Goal: Use online tool/utility: Utilize a website feature to perform a specific function

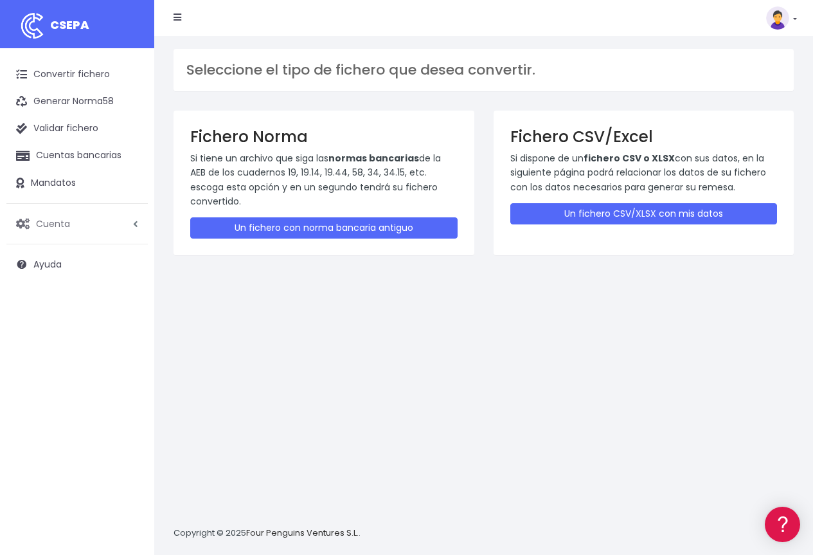
click at [61, 228] on span "Cuenta" at bounding box center [53, 223] width 34 height 13
click at [80, 298] on link "Facturación" at bounding box center [84, 300] width 127 height 23
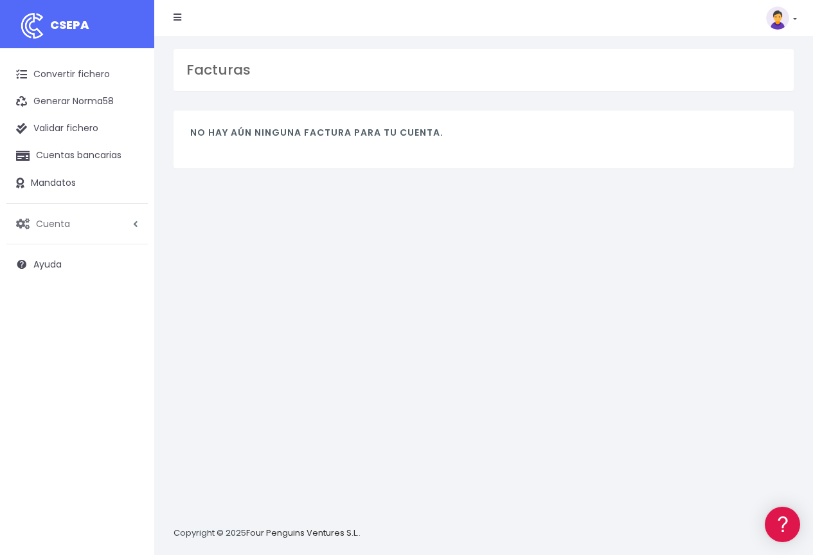
click at [65, 228] on span "Cuenta" at bounding box center [53, 223] width 34 height 13
click at [44, 327] on link "API" at bounding box center [84, 323] width 127 height 23
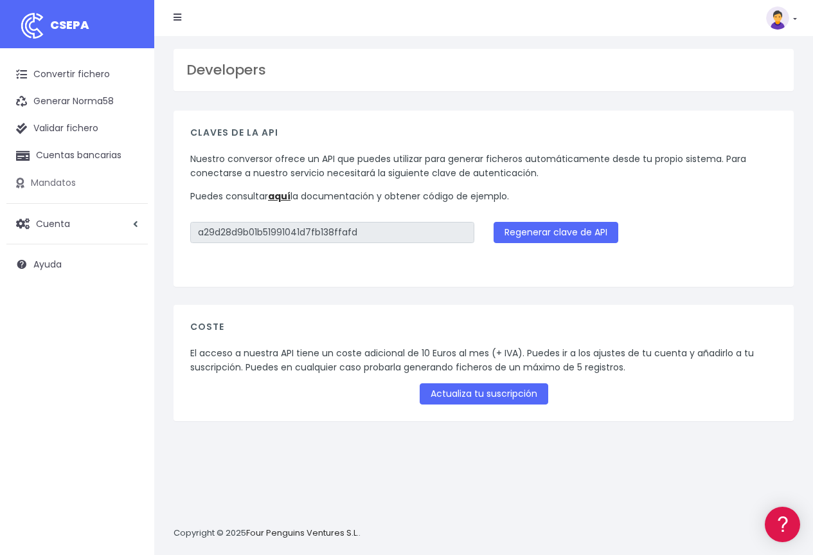
click at [80, 180] on link "Mandatos" at bounding box center [76, 183] width 141 height 27
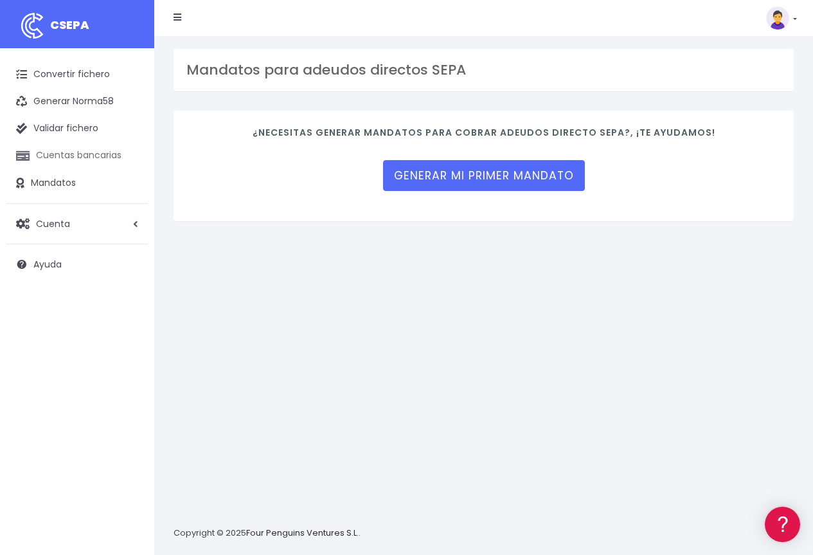
click at [75, 157] on link "Cuentas bancarias" at bounding box center [76, 155] width 141 height 27
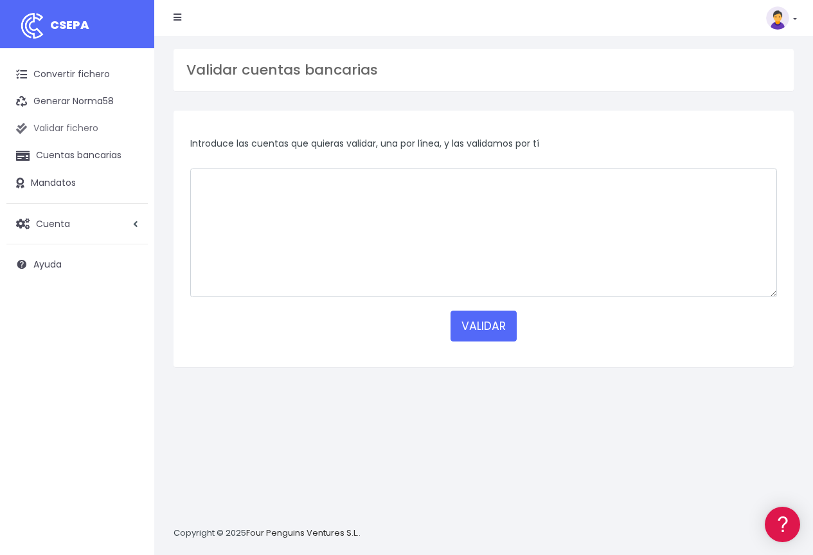
click at [59, 118] on link "Validar fichero" at bounding box center [76, 128] width 141 height 27
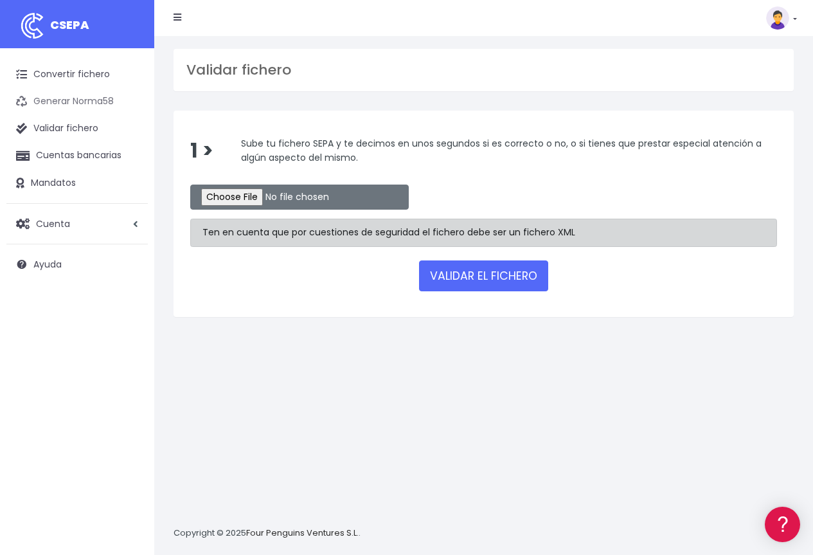
click at [54, 104] on link "Generar Norma58" at bounding box center [76, 101] width 141 height 27
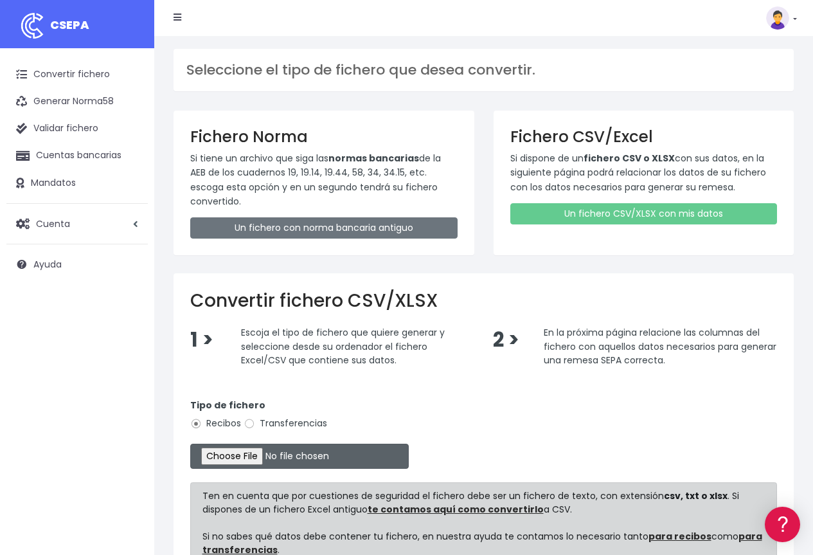
click at [245, 459] on input "file" at bounding box center [299, 456] width 219 height 25
type input "C:\fakepath\Matriculación en Dreams 2025-26 (respuestas) - Remesas.csv"
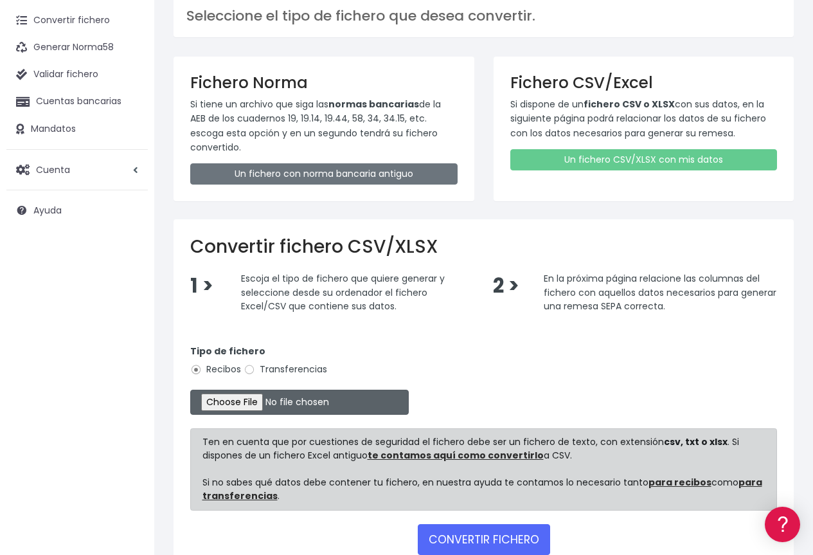
scroll to position [136, 0]
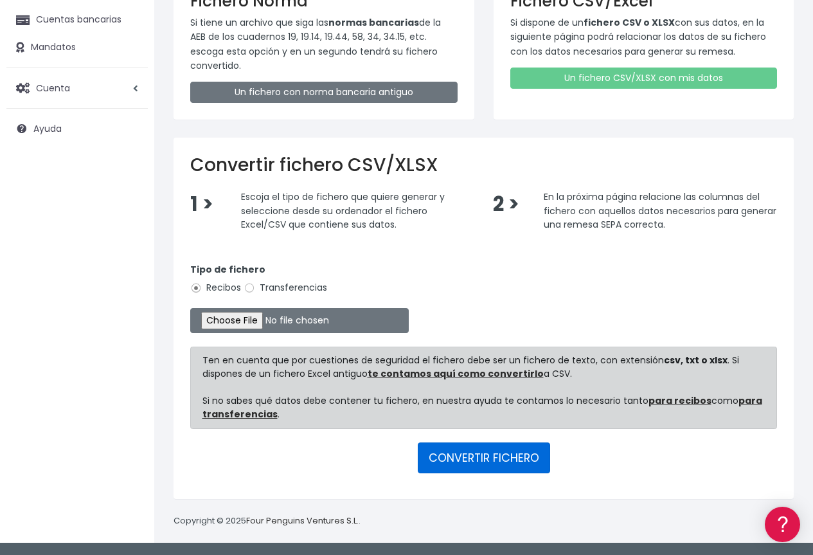
click at [505, 458] on button "CONVERTIR FICHERO" at bounding box center [484, 457] width 132 height 31
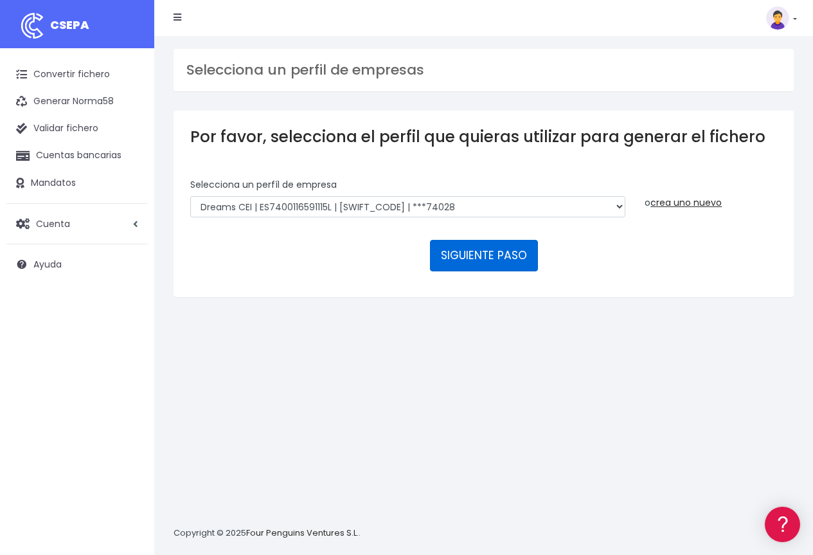
click at [487, 264] on button "SIGUIENTE PASO" at bounding box center [484, 255] width 108 height 31
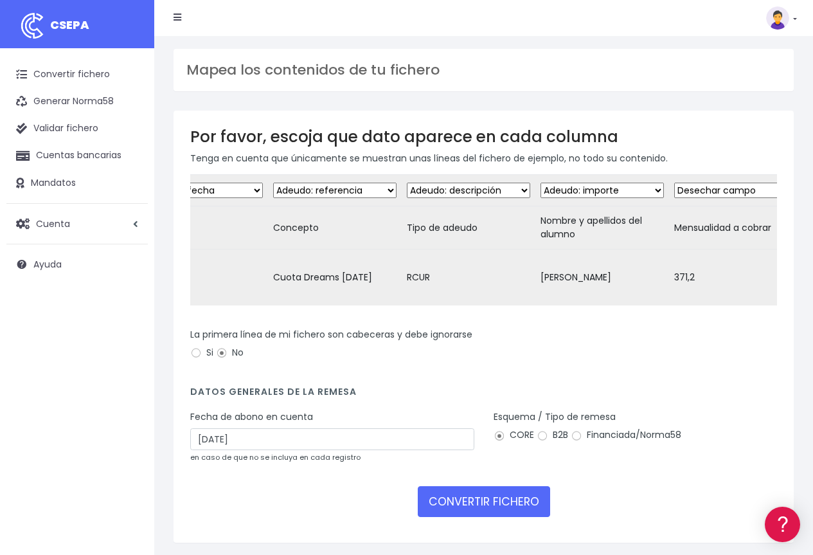
scroll to position [0, 692]
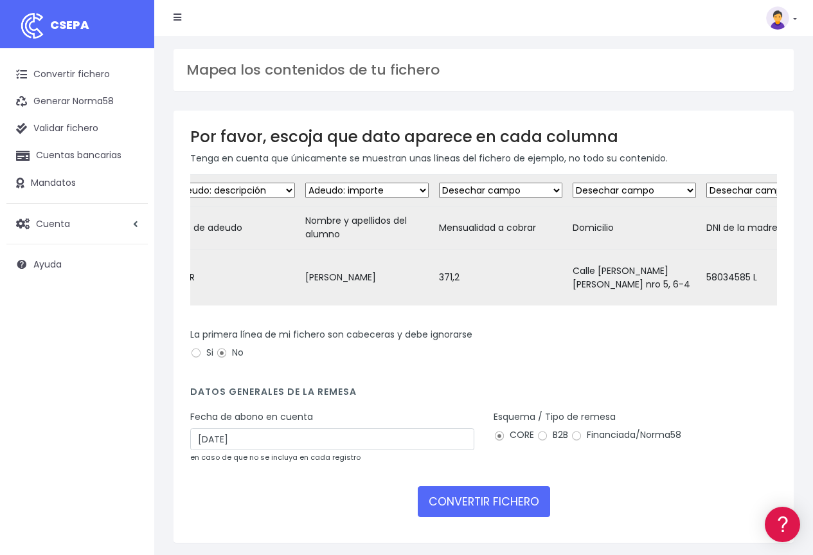
click at [357, 276] on td "[PERSON_NAME]" at bounding box center [367, 277] width 134 height 57
click at [424, 189] on select "Desechar campo Cliente: nombre Cliente: DNI Cliente: Email Cliente: Dirección C…" at bounding box center [366, 190] width 123 height 15
select select "description"
click at [305, 183] on select "Desechar campo Cliente: nombre Cliente: DNI Cliente: Email Cliente: Dirección C…" at bounding box center [366, 190] width 123 height 15
click at [500, 186] on select "Desechar campo Cliente: nombre Cliente: DNI Cliente: Email Cliente: Dirección C…" at bounding box center [500, 190] width 123 height 15
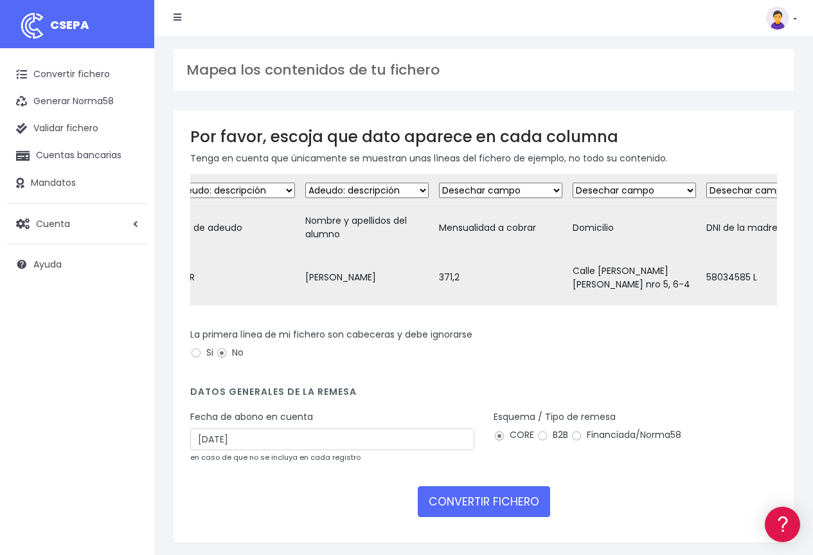
select select "amount"
click at [439, 183] on select "Desechar campo Cliente: nombre Cliente: DNI Cliente: Email Cliente: Dirección C…" at bounding box center [500, 190] width 123 height 15
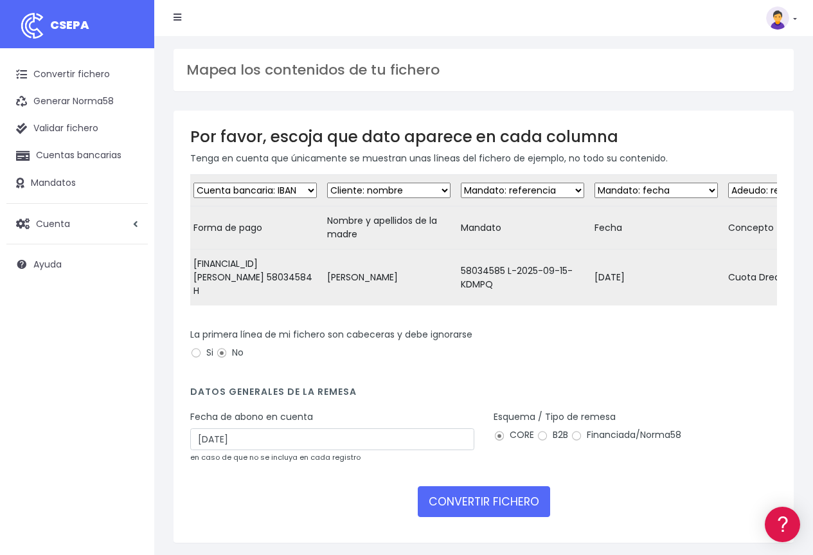
scroll to position [0, 0]
click at [195, 359] on input "Si" at bounding box center [196, 353] width 12 height 12
radio input "true"
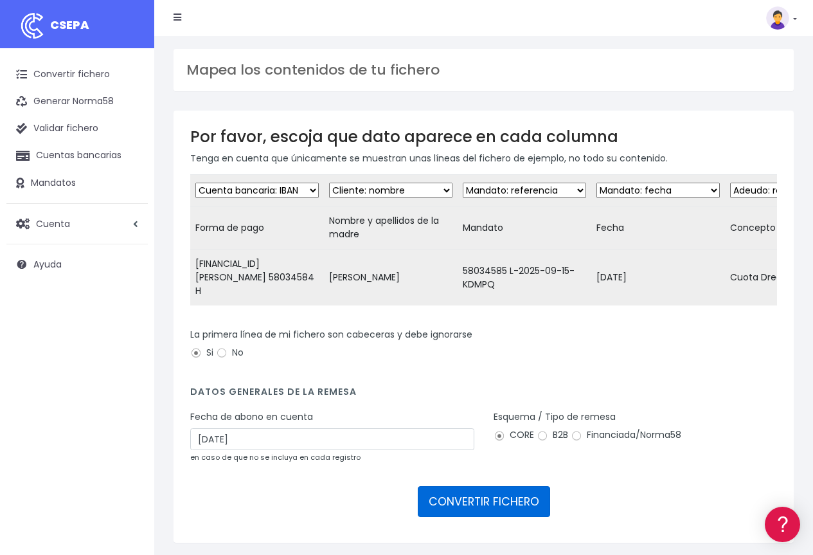
click at [467, 509] on button "CONVERTIR FICHERO" at bounding box center [484, 501] width 132 height 31
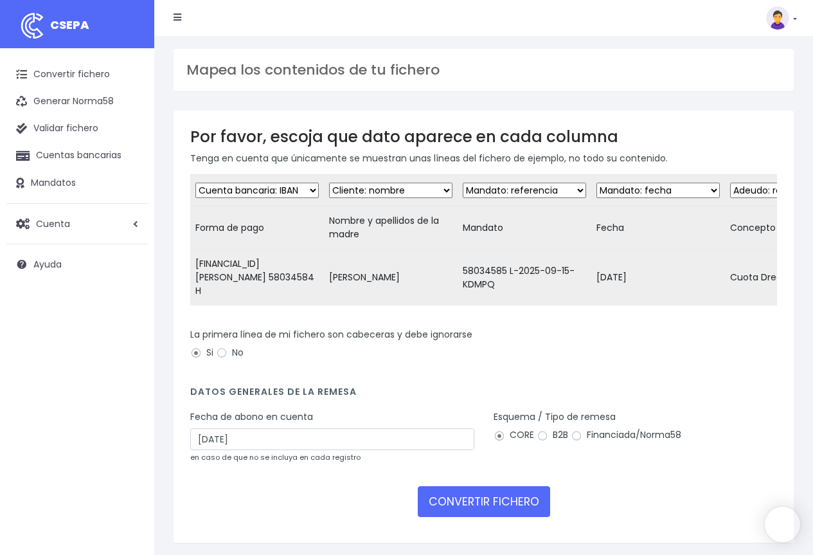
select select "description"
select select "amount"
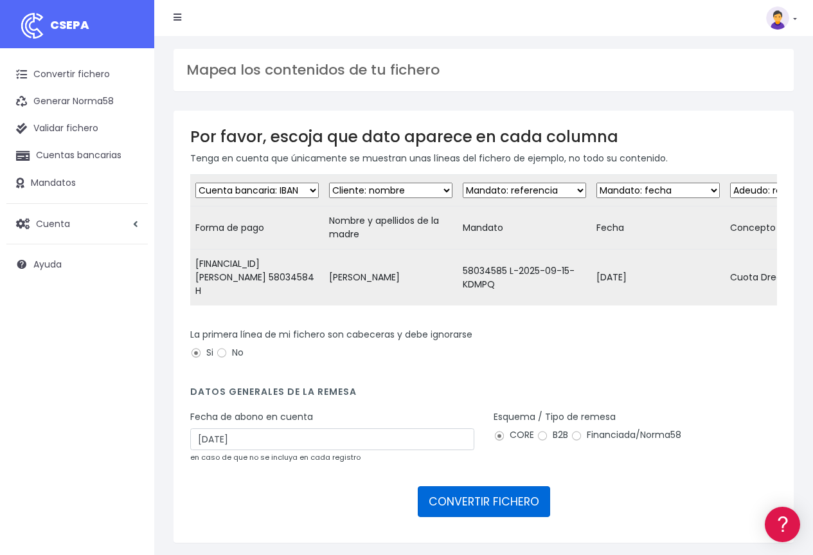
drag, startPoint x: 485, startPoint y: 505, endPoint x: 492, endPoint y: 370, distance: 135.8
click at [492, 379] on form "Desechar campo Cliente: nombre Cliente: DNI Cliente: Email Cliente: Dirección C…" at bounding box center [483, 350] width 587 height 352
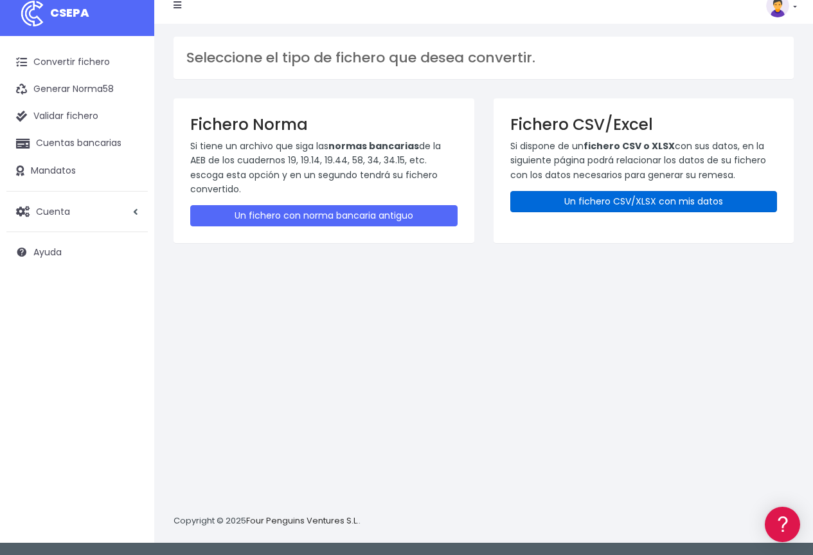
click at [571, 209] on link "Un fichero CSV/XLSX con mis datos" at bounding box center [643, 201] width 267 height 21
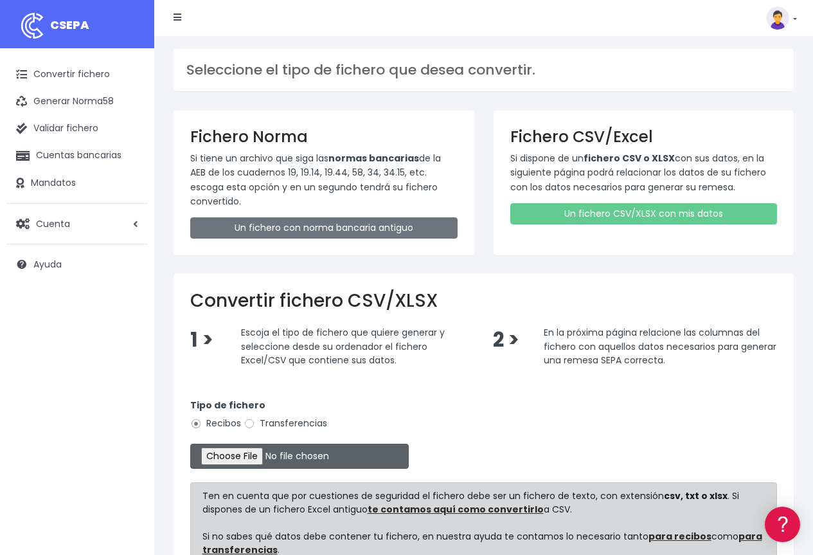
click at [264, 460] on input "file" at bounding box center [299, 456] width 219 height 25
type input "C:\fakepath\Matriculación en Dreams 2025-26 (respuestas) - Remesas (1).csv"
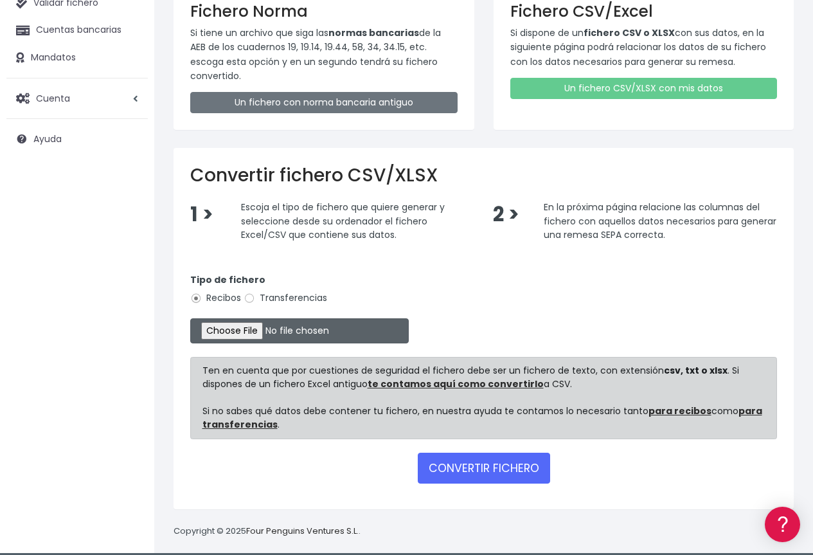
scroll to position [136, 0]
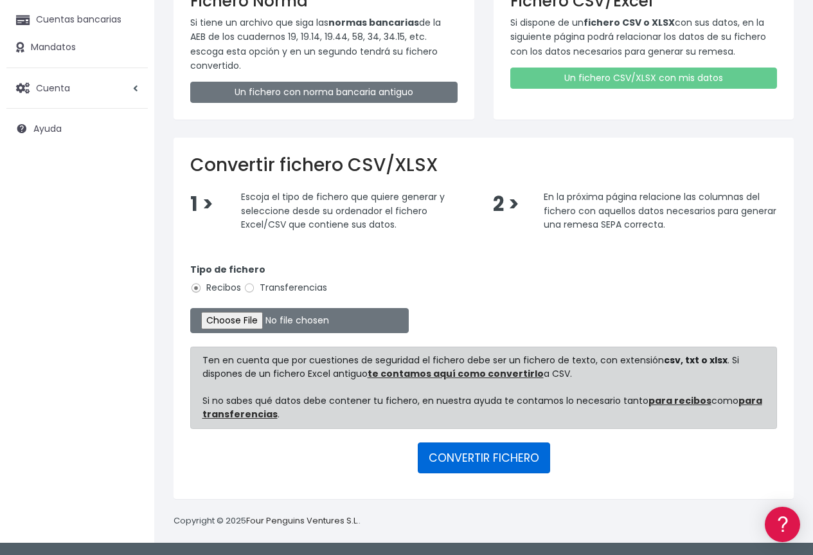
click at [457, 464] on button "CONVERTIR FICHERO" at bounding box center [484, 457] width 132 height 31
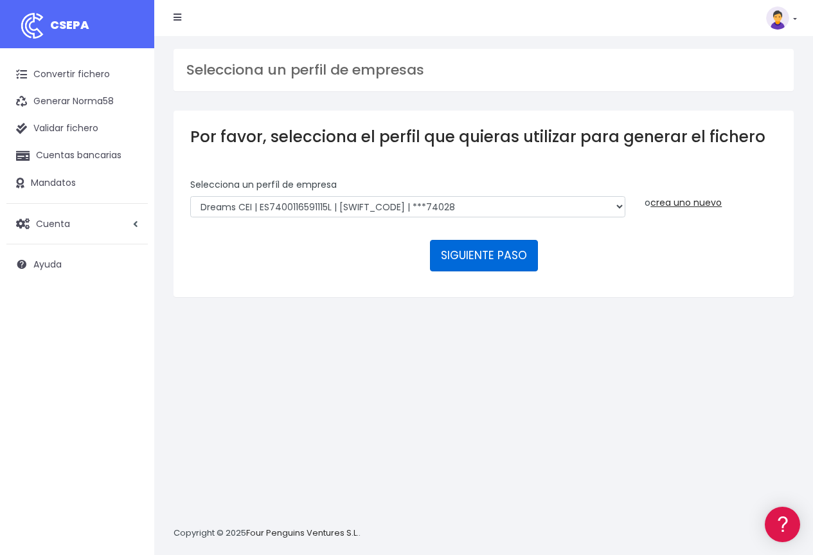
click at [494, 260] on button "SIGUIENTE PASO" at bounding box center [484, 255] width 108 height 31
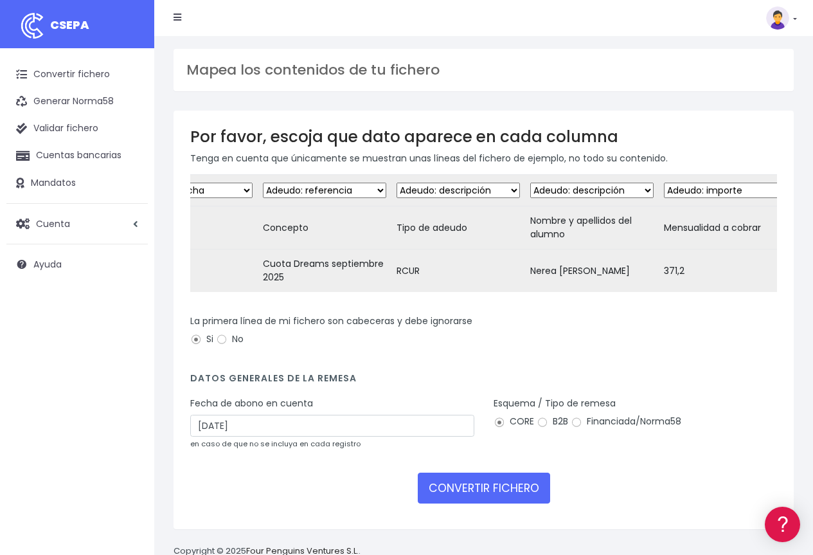
scroll to position [0, 612]
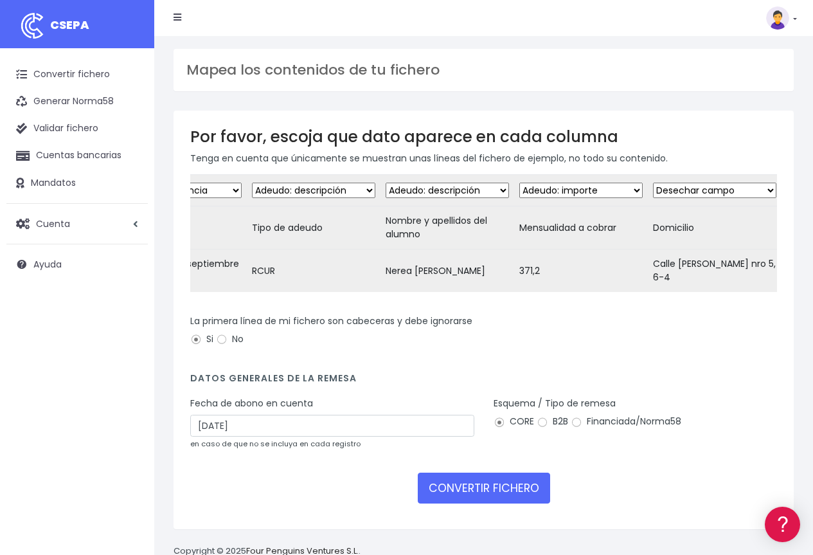
click at [370, 194] on select "Desechar campo Cliente: nombre Cliente: DNI Cliente: Email Cliente: Dirección C…" at bounding box center [313, 190] width 123 height 15
click at [500, 350] on div "La primera línea de mi fichero son cabeceras y debe ignorarse Si No" at bounding box center [483, 332] width 587 height 36
click at [501, 188] on select "Desechar campo Cliente: nombre Cliente: DNI Cliente: Email Cliente: Dirección C…" at bounding box center [447, 190] width 123 height 15
click at [621, 337] on div "La primera línea de mi fichero son cabeceras y debe ignorarse Si No" at bounding box center [483, 332] width 587 height 36
click at [478, 193] on select "Desechar campo Cliente: nombre Cliente: DNI Cliente: Email Cliente: Dirección C…" at bounding box center [447, 190] width 123 height 15
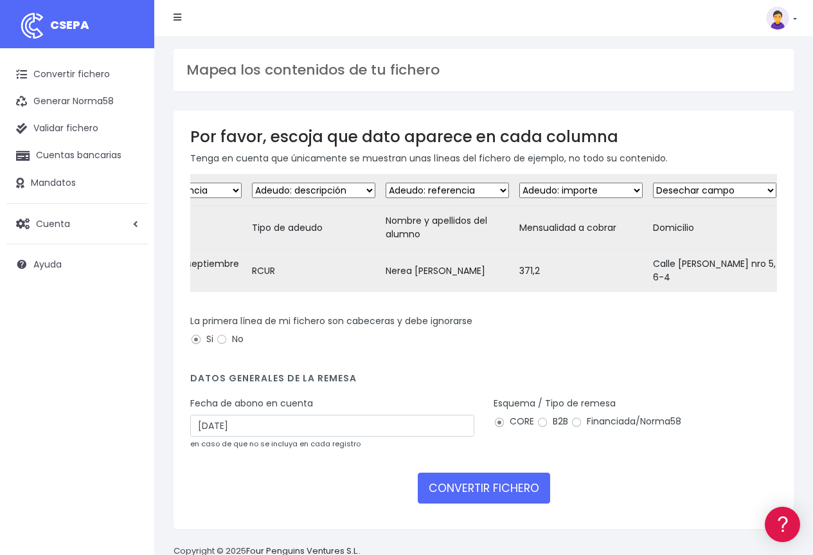
click at [386, 183] on select "Desechar campo Cliente: nombre Cliente: DNI Cliente: Email Cliente: Dirección C…" at bounding box center [447, 190] width 123 height 15
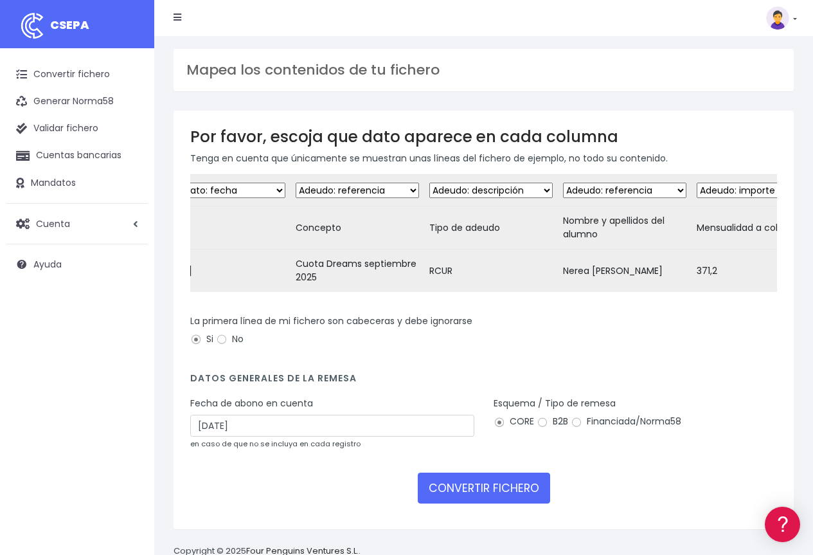
scroll to position [0, 389]
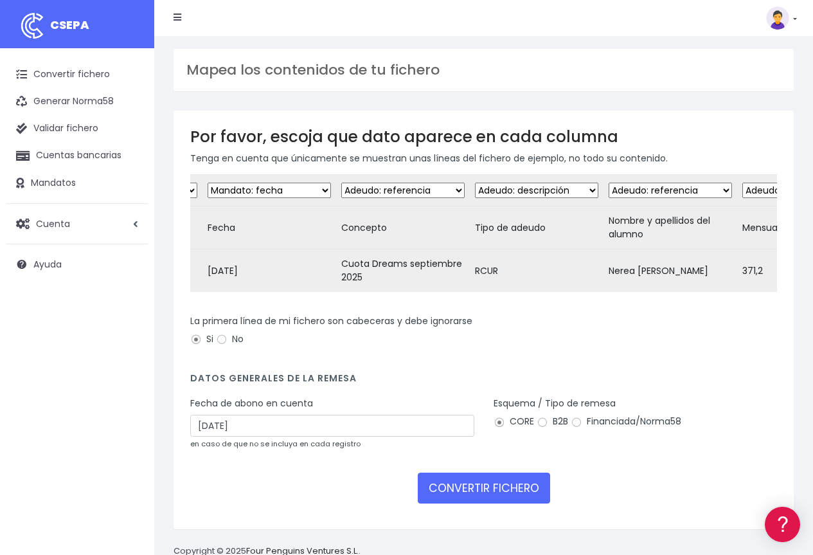
click at [413, 194] on select "Desechar campo Cliente: nombre Cliente: DNI Cliente: Email Cliente: Dirección C…" at bounding box center [402, 190] width 123 height 15
click at [604, 347] on div "La primera línea de mi fichero son cabeceras y debe ignorarse Si No" at bounding box center [483, 332] width 587 height 36
click at [669, 192] on select "Desechar campo Cliente: nombre Cliente: DNI Cliente: Email Cliente: Dirección C…" at bounding box center [670, 190] width 123 height 15
select select "dismiss"
click at [609, 183] on select "Desechar campo Cliente: nombre Cliente: DNI Cliente: Email Cliente: Dirección C…" at bounding box center [670, 190] width 123 height 15
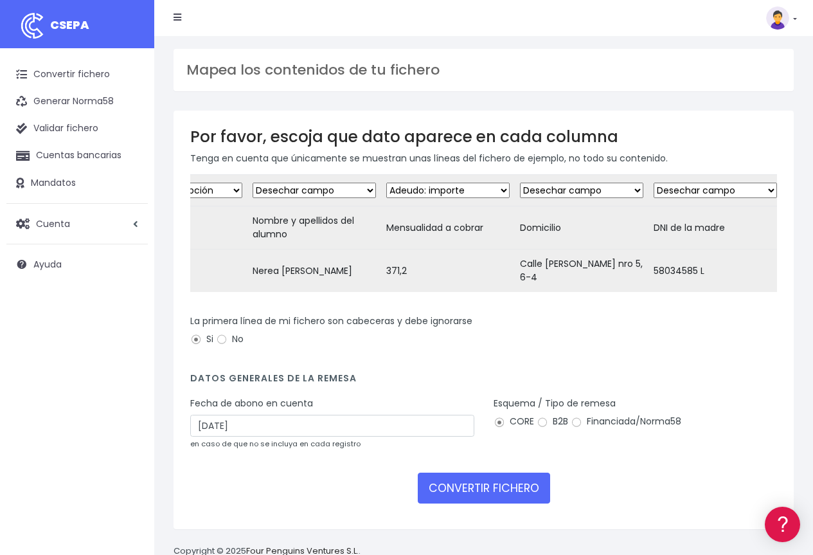
scroll to position [0, 761]
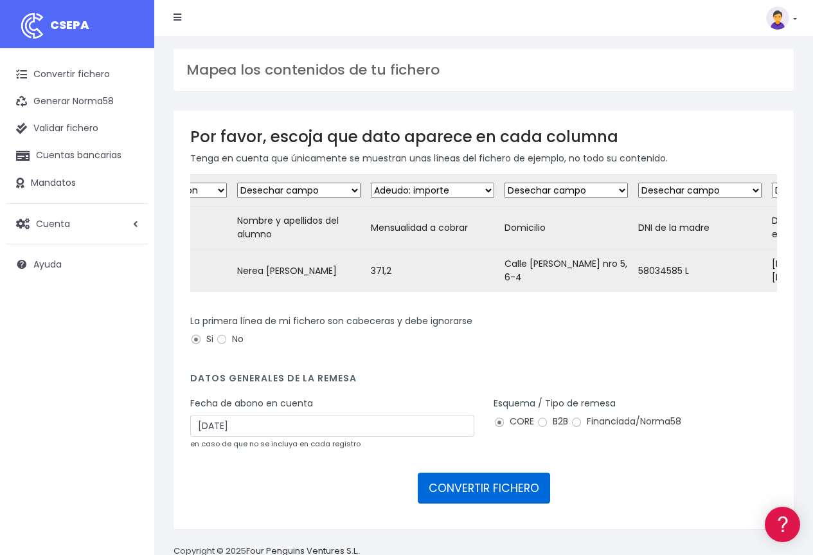
click at [505, 500] on button "CONVERTIR FICHERO" at bounding box center [484, 488] width 132 height 31
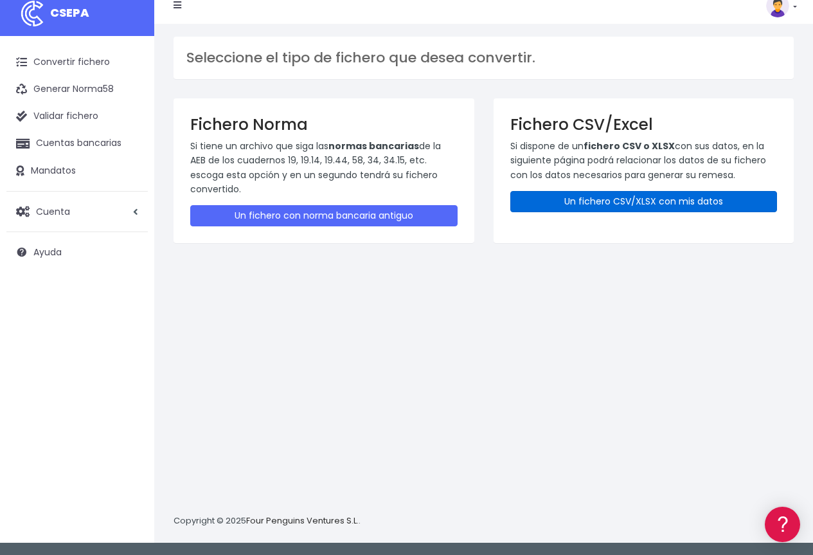
click at [632, 194] on link "Un fichero CSV/XLSX con mis datos" at bounding box center [643, 201] width 267 height 21
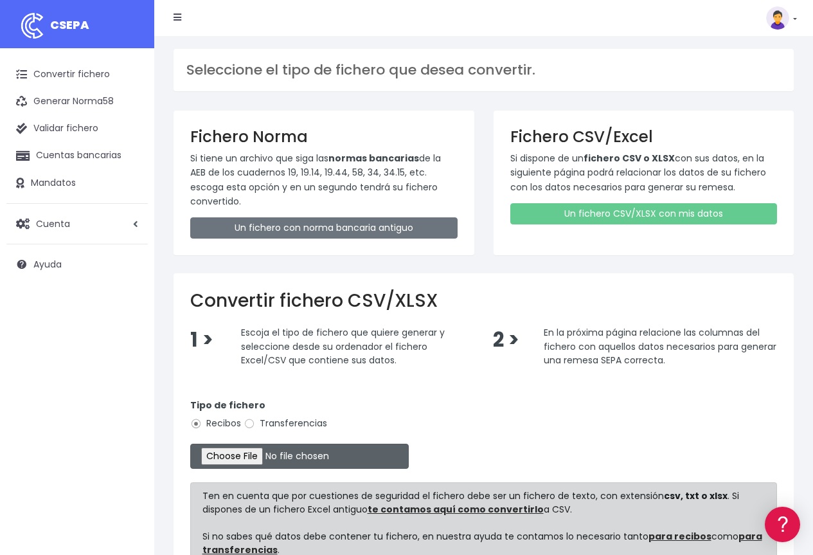
click at [266, 453] on input "file" at bounding box center [299, 456] width 219 height 25
type input "C:\fakepath\Matriculación en Dreams 2025-26 (respuestas) - Remesas (2).csv"
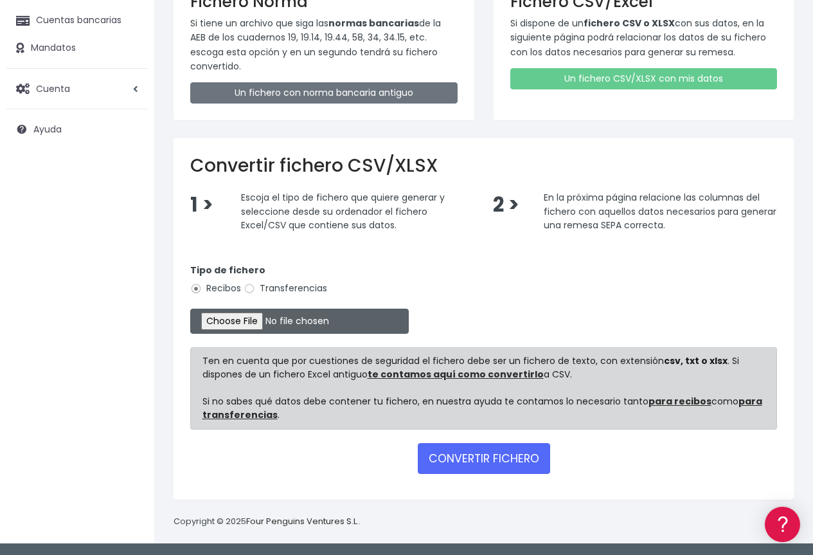
scroll to position [136, 0]
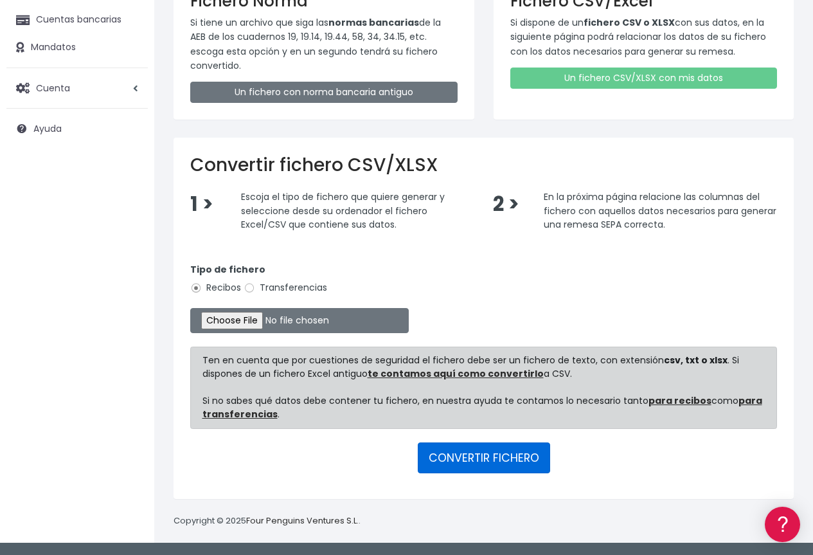
click at [503, 455] on button "CONVERTIR FICHERO" at bounding box center [484, 457] width 132 height 31
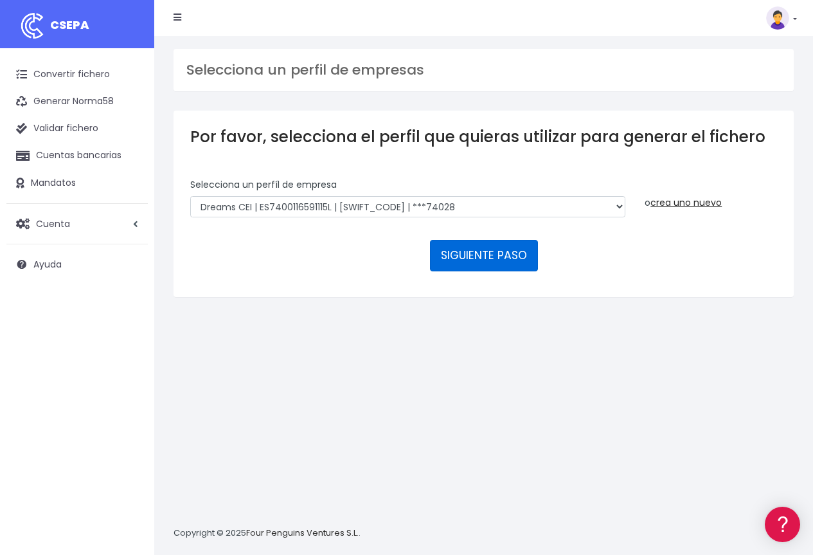
click at [489, 264] on button "SIGUIENTE PASO" at bounding box center [484, 255] width 108 height 31
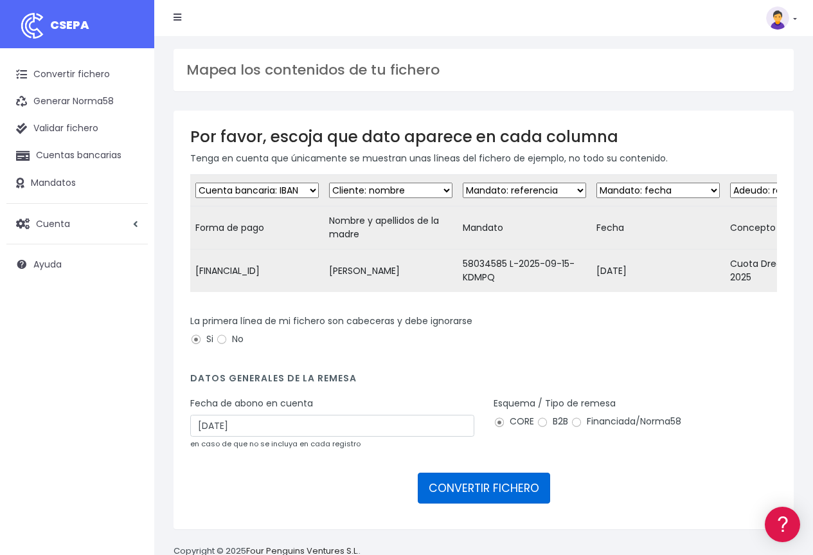
click at [498, 500] on button "CONVERTIR FICHERO" at bounding box center [484, 488] width 132 height 31
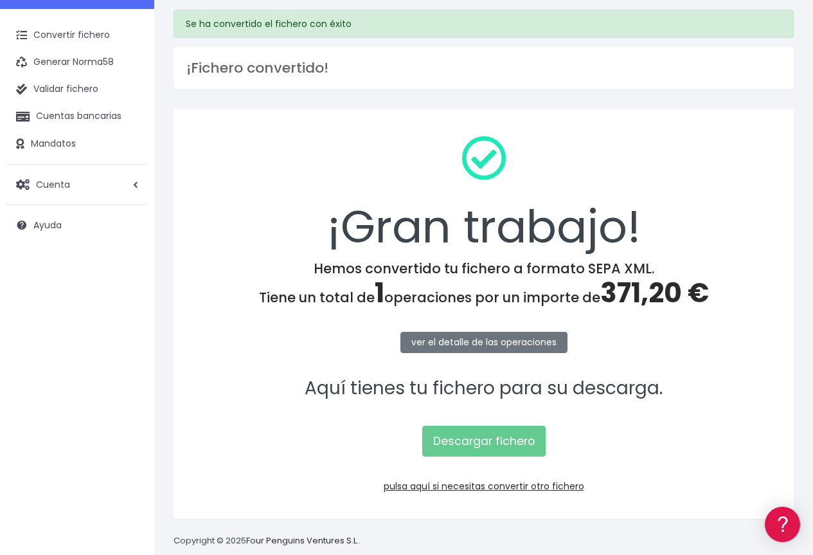
scroll to position [59, 0]
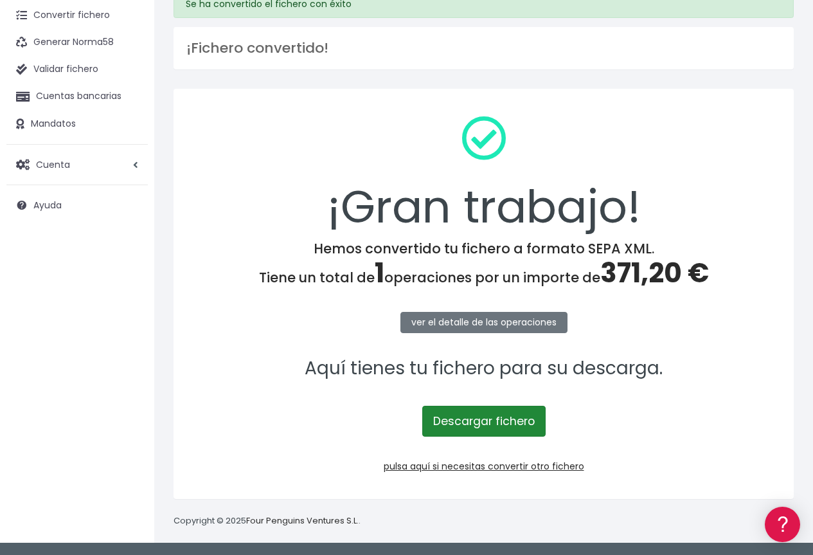
click at [490, 429] on link "Descargar fichero" at bounding box center [483, 421] width 123 height 31
